Goal: Navigation & Orientation: Find specific page/section

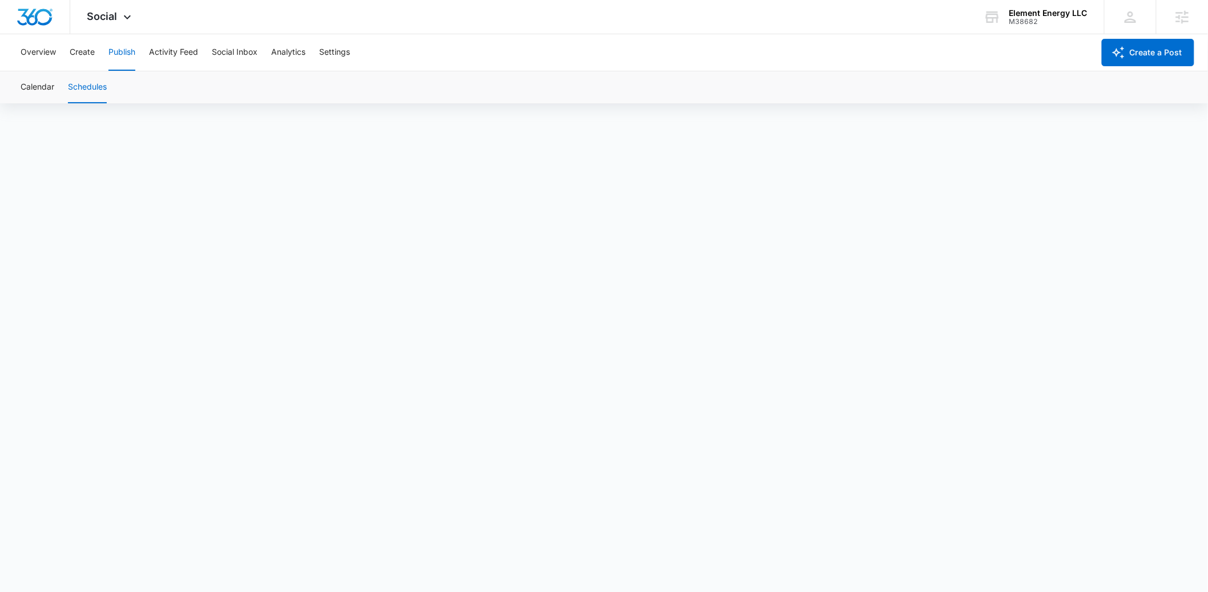
scroll to position [9, 0]
click at [80, 53] on button "Create" at bounding box center [82, 52] width 25 height 37
click at [120, 83] on button "Approvals" at bounding box center [112, 87] width 38 height 32
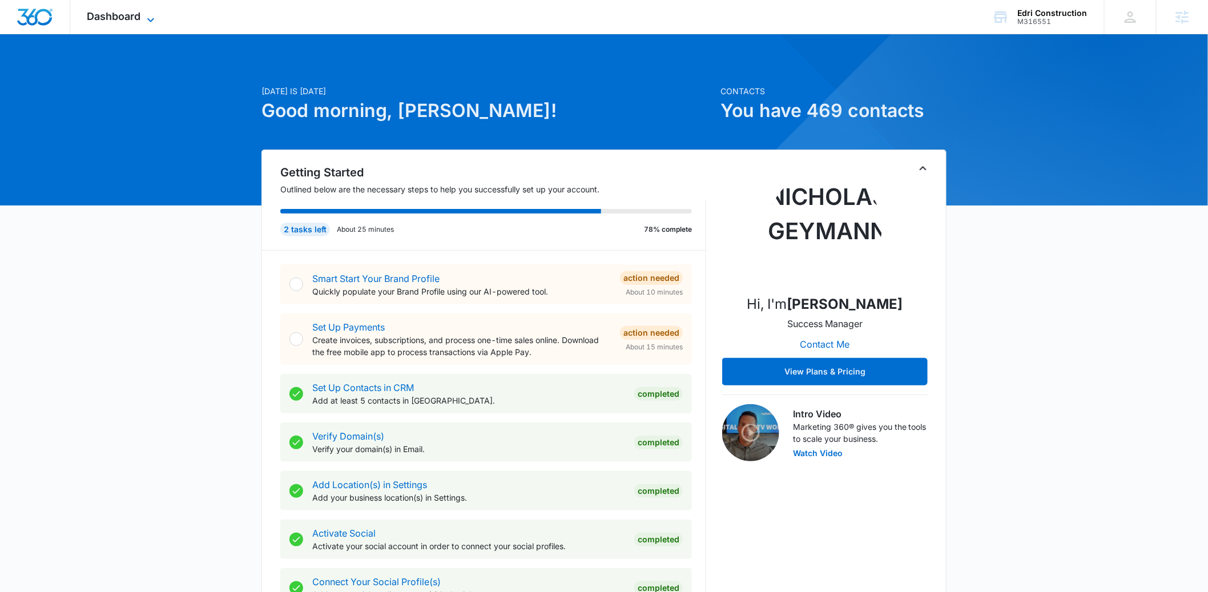
click at [110, 17] on span "Dashboard" at bounding box center [114, 16] width 54 height 12
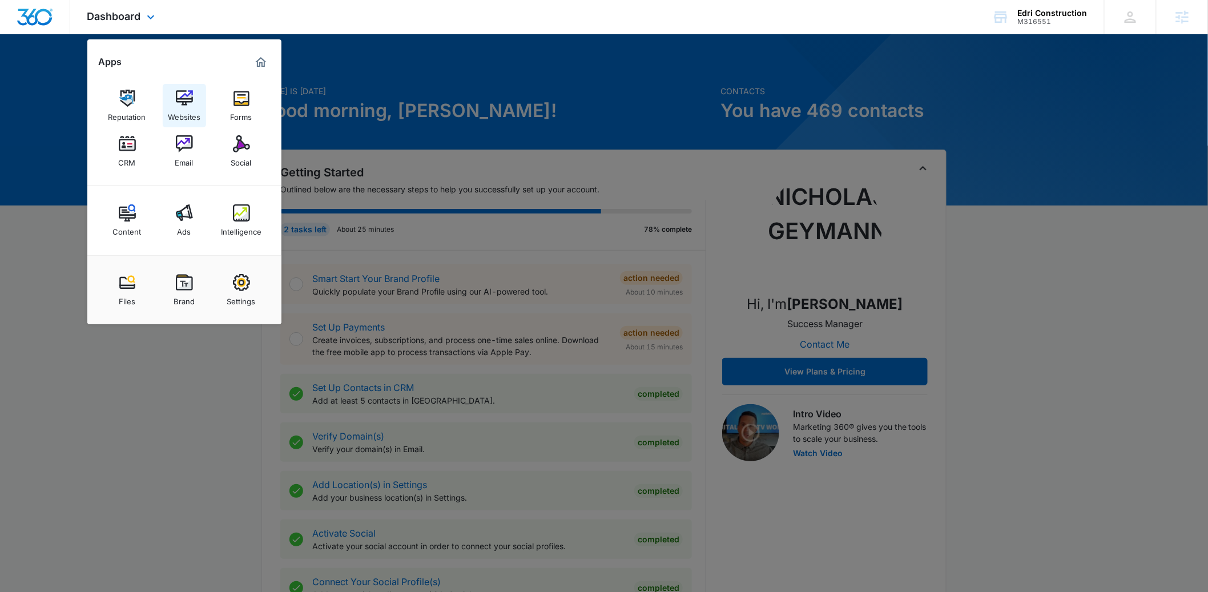
click at [183, 100] on img at bounding box center [184, 98] width 17 height 17
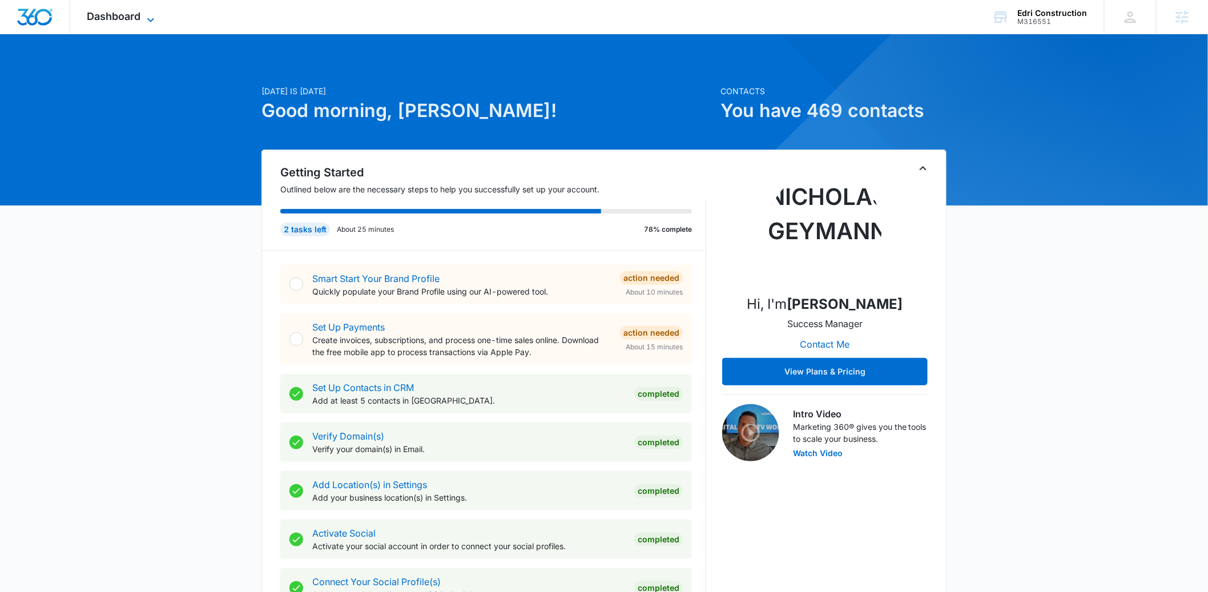
click at [131, 10] on span "Dashboard" at bounding box center [114, 16] width 54 height 12
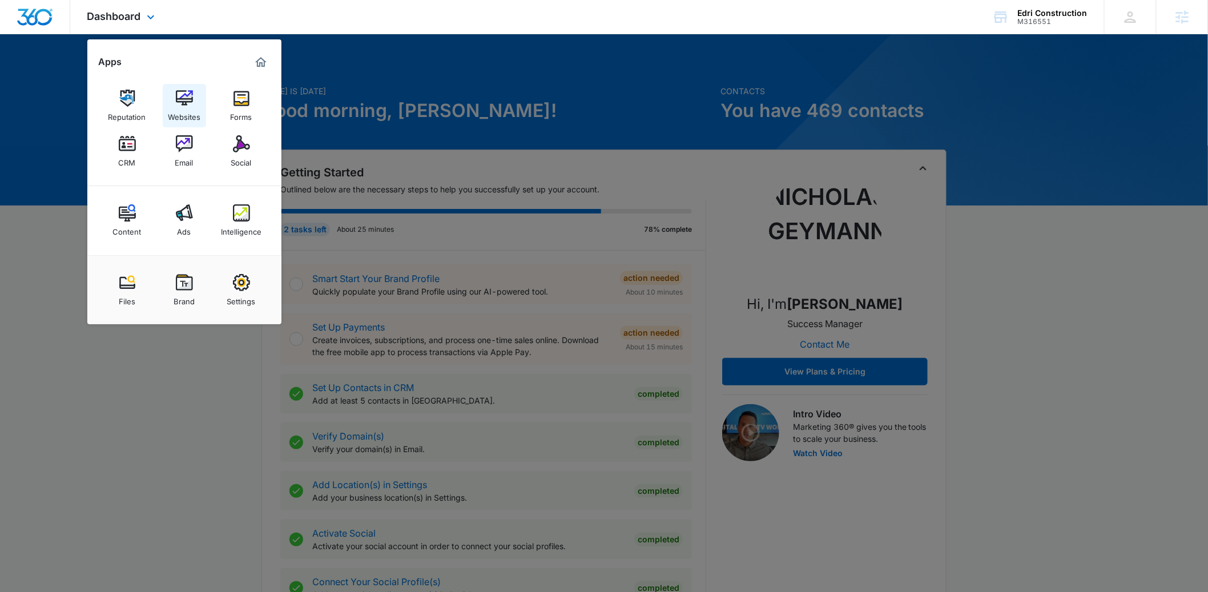
click at [178, 99] on img at bounding box center [184, 98] width 17 height 17
